Goal: Task Accomplishment & Management: Use online tool/utility

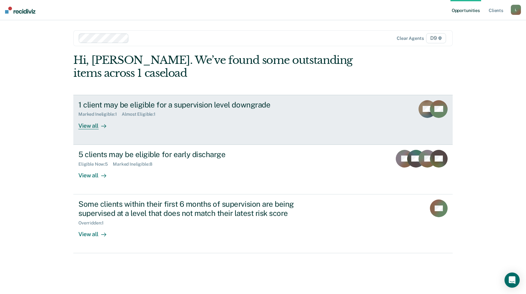
click at [90, 124] on div "View all" at bounding box center [95, 123] width 35 height 12
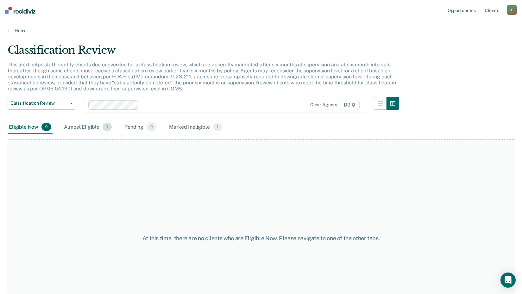
click at [83, 124] on div "Almost Eligible 1" at bounding box center [88, 128] width 50 height 14
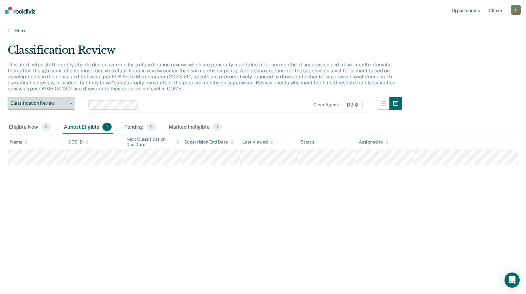
click at [67, 100] on button "Classification Review" at bounding box center [42, 103] width 68 height 13
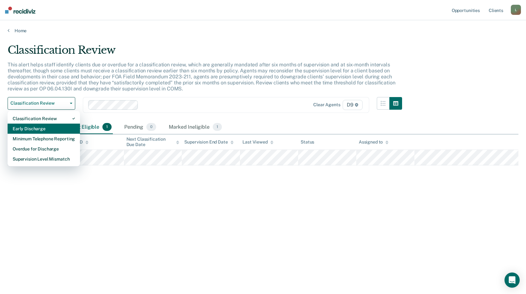
click at [31, 128] on div "Early Discharge" at bounding box center [44, 129] width 62 height 10
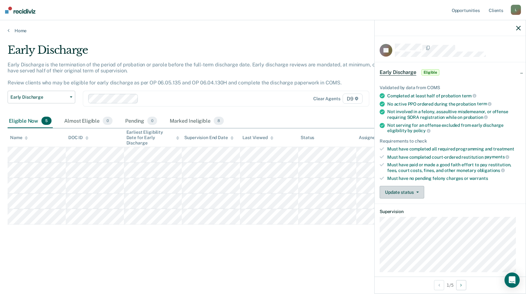
click at [411, 190] on button "Update status" at bounding box center [402, 192] width 45 height 13
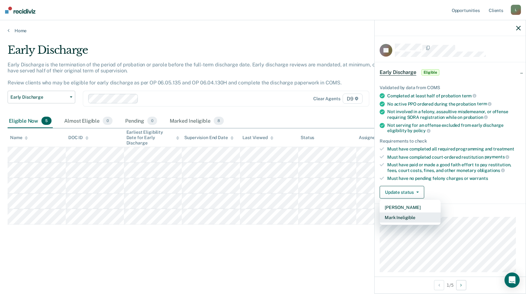
click at [399, 217] on button "Mark Ineligible" at bounding box center [410, 218] width 61 height 10
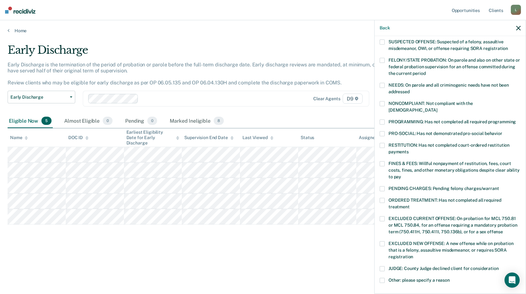
scroll to position [95, 0]
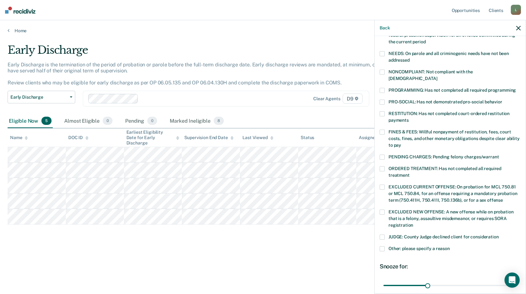
click at [384, 235] on span at bounding box center [382, 237] width 5 height 5
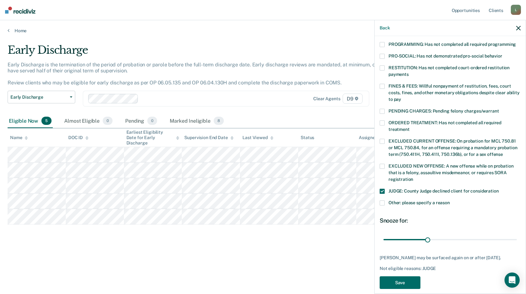
scroll to position [141, 0]
click at [383, 200] on label "Other: please specify a reason" at bounding box center [450, 203] width 141 height 7
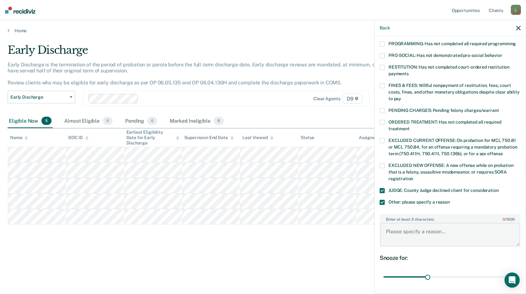
click at [393, 223] on textarea "Enter at least 3 characters 0 / 1600" at bounding box center [451, 234] width 140 height 23
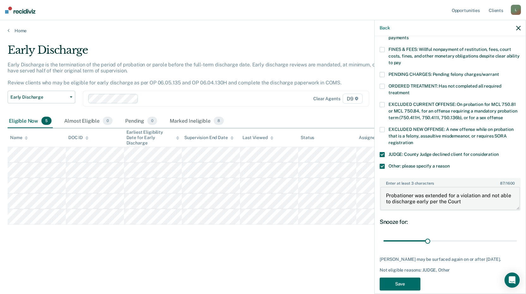
scroll to position [180, 0]
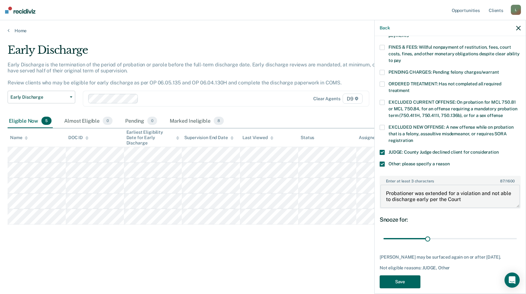
type textarea "Probationer was extended for a violation and not able to discharge early per th…"
click at [399, 276] on button "Save" at bounding box center [400, 282] width 41 height 13
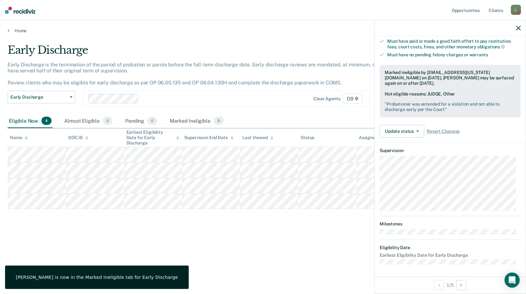
scroll to position [68, 0]
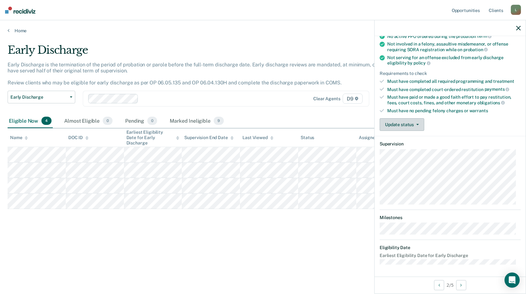
click at [409, 128] on button "Update status" at bounding box center [402, 124] width 45 height 13
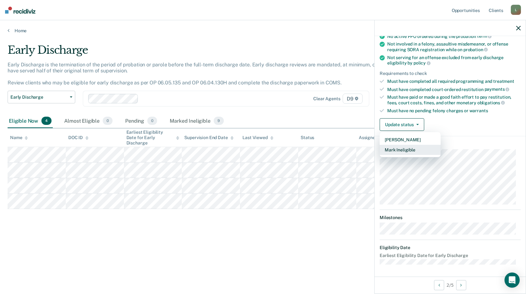
click at [412, 147] on button "Mark Ineligible" at bounding box center [410, 150] width 61 height 10
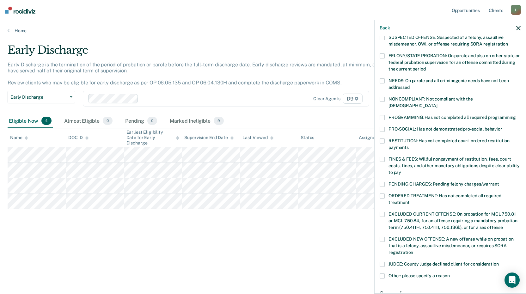
click at [383, 182] on span at bounding box center [382, 184] width 5 height 5
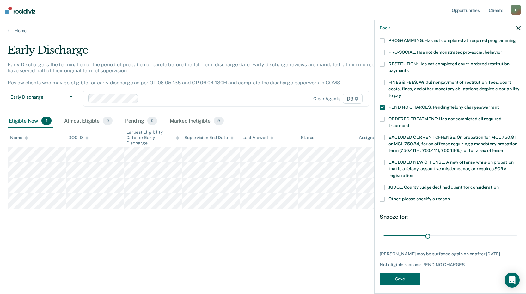
scroll to position [147, 0]
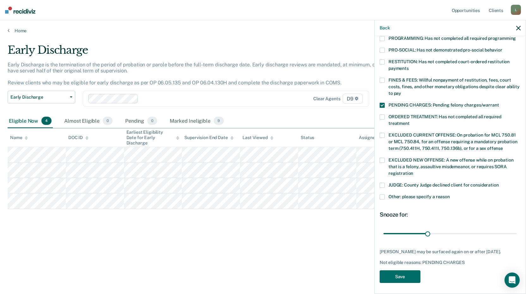
click at [382, 195] on span at bounding box center [382, 197] width 5 height 5
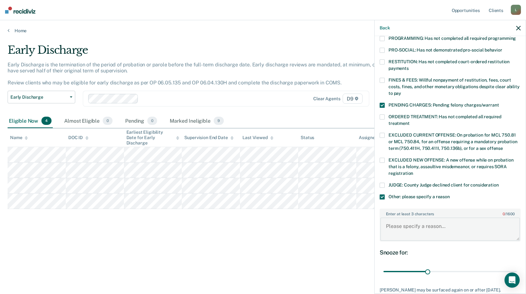
click at [394, 218] on textarea "Enter at least 3 characters 0 / 1600" at bounding box center [451, 229] width 140 height 23
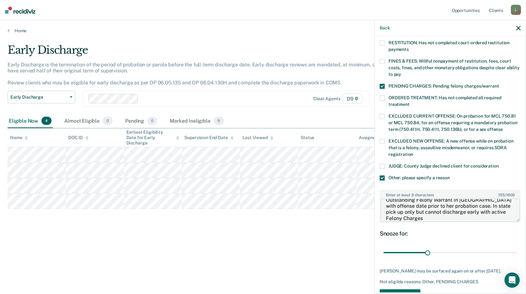
scroll to position [185, 0]
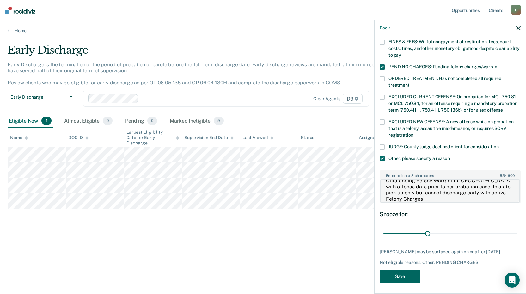
type textarea "Outstanding Felony Warrant In [GEOGRAPHIC_DATA] with offense date prior to her …"
click at [389, 273] on button "Save" at bounding box center [400, 276] width 41 height 13
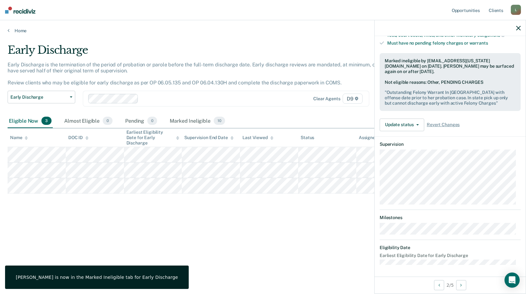
scroll to position [68, 0]
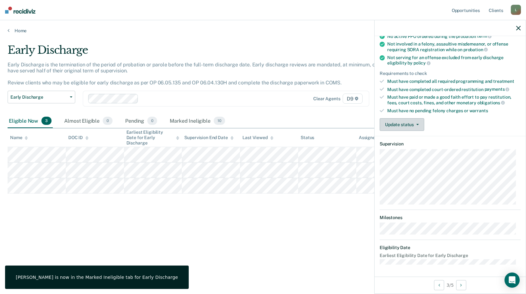
click at [410, 124] on button "Update status" at bounding box center [402, 124] width 45 height 13
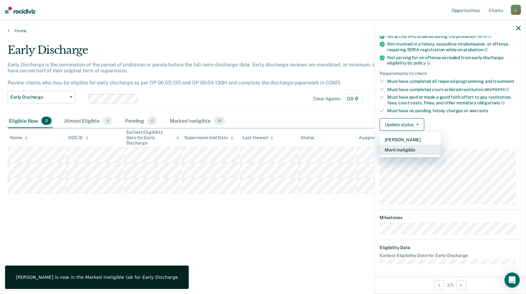
click at [403, 147] on button "Mark Ineligible" at bounding box center [410, 150] width 61 height 10
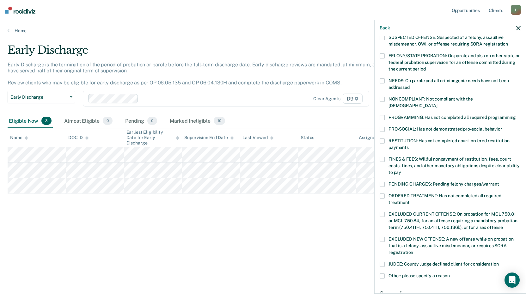
click at [383, 115] on span at bounding box center [382, 117] width 5 height 5
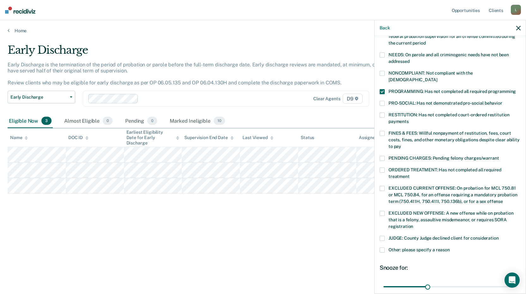
scroll to position [147, 0]
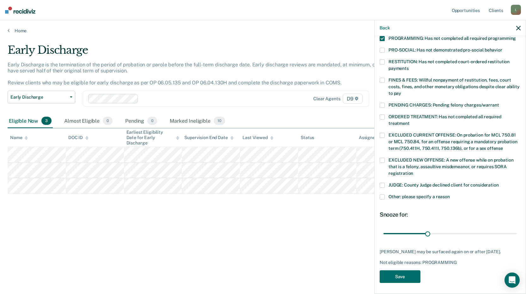
click at [383, 195] on span at bounding box center [382, 197] width 5 height 5
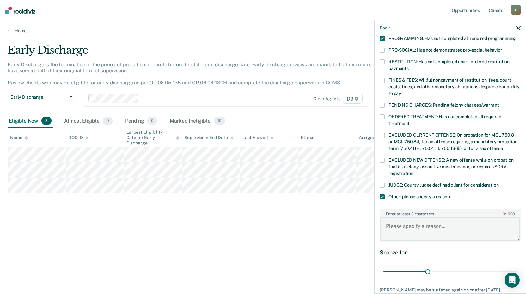
click at [392, 218] on textarea "Enter at least 3 characters 0 / 1600" at bounding box center [451, 229] width 140 height 23
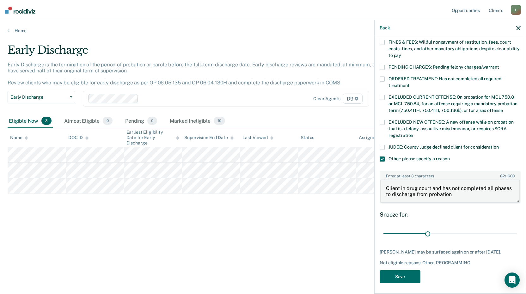
scroll to position [185, 0]
type textarea "Client in drug court and has not completed all phases to discharge from probati…"
click at [403, 274] on button "Save" at bounding box center [400, 276] width 41 height 13
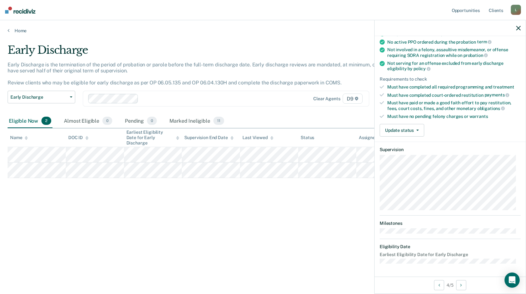
scroll to position [61, 0]
click at [418, 126] on button "Update status" at bounding box center [402, 131] width 45 height 13
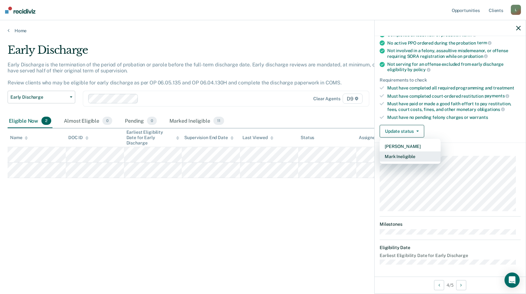
click at [400, 156] on button "Mark Ineligible" at bounding box center [410, 157] width 61 height 10
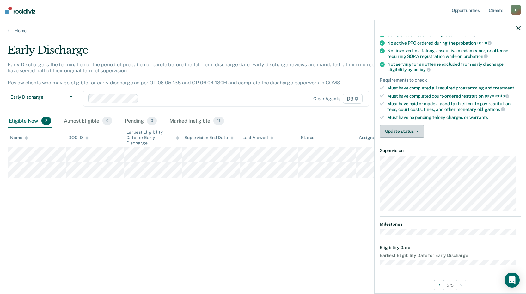
click at [414, 126] on button "Update status" at bounding box center [402, 131] width 45 height 13
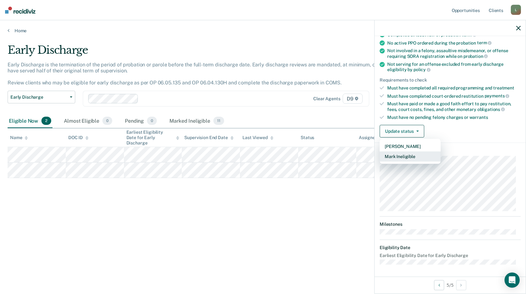
click at [392, 157] on button "Mark Ineligible" at bounding box center [410, 157] width 61 height 10
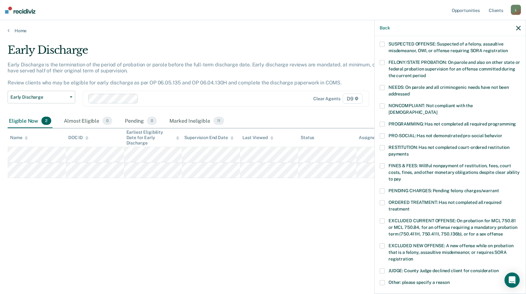
click at [383, 106] on span at bounding box center [382, 105] width 5 height 5
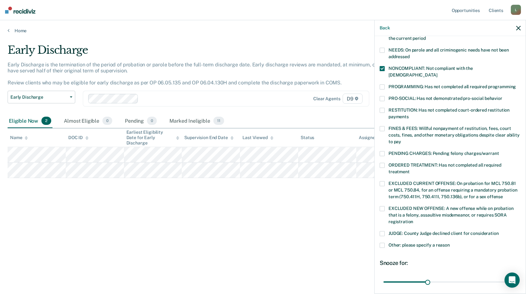
scroll to position [141, 0]
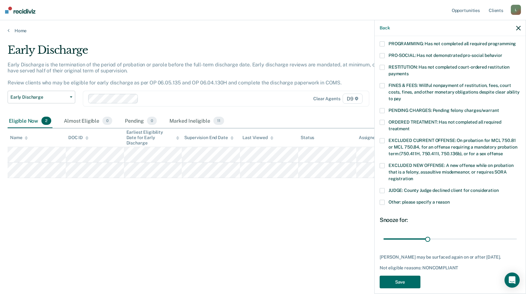
click at [382, 200] on span at bounding box center [382, 202] width 5 height 5
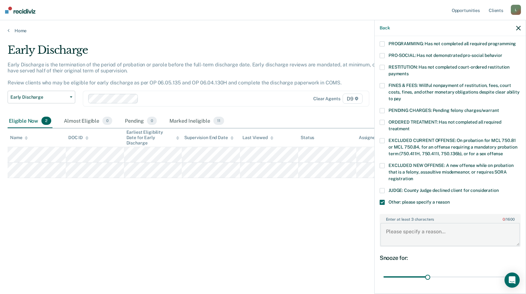
click at [400, 223] on textarea "Enter at least 3 characters 0 / 1600" at bounding box center [451, 234] width 140 height 23
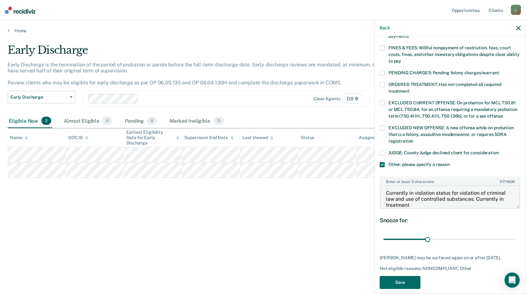
scroll to position [180, 0]
type textarea "Currently in violation status for violation of criminal law and use of controll…"
click at [414, 276] on button "Save" at bounding box center [400, 282] width 41 height 13
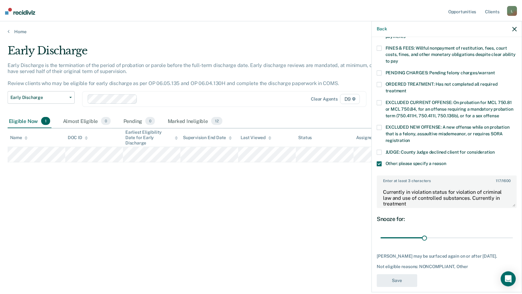
scroll to position [124, 0]
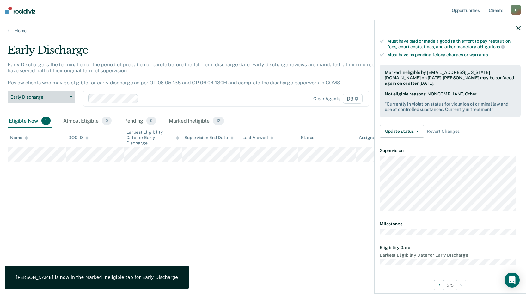
click at [61, 91] on button "Early Discharge" at bounding box center [42, 97] width 68 height 13
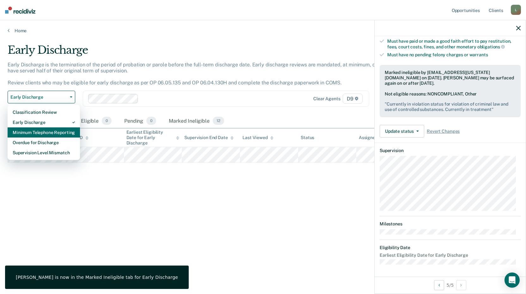
click at [36, 129] on div "Minimum Telephone Reporting" at bounding box center [44, 133] width 62 height 10
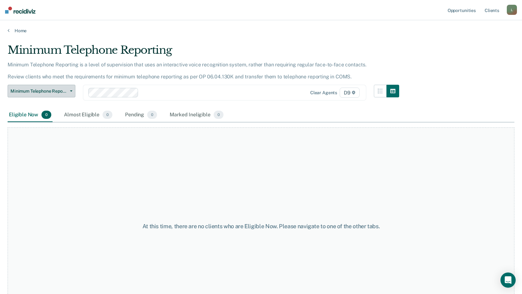
click at [65, 93] on span "Minimum Telephone Reporting" at bounding box center [38, 91] width 57 height 5
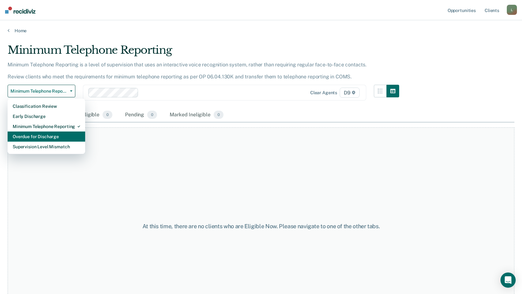
click at [44, 132] on div "Overdue for Discharge" at bounding box center [46, 137] width 67 height 10
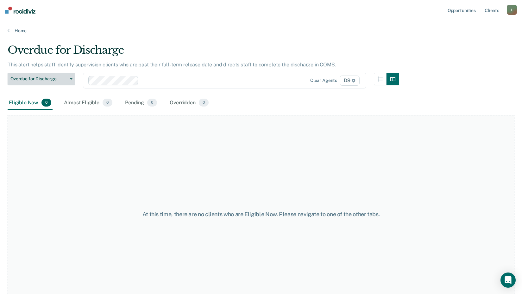
click at [67, 77] on button "Overdue for Discharge" at bounding box center [42, 79] width 68 height 13
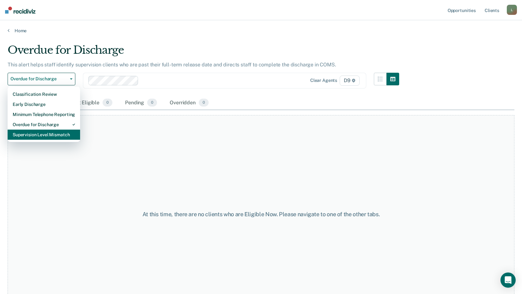
click at [45, 135] on div "Supervision Level Mismatch" at bounding box center [44, 135] width 62 height 10
